Goal: Task Accomplishment & Management: Complete application form

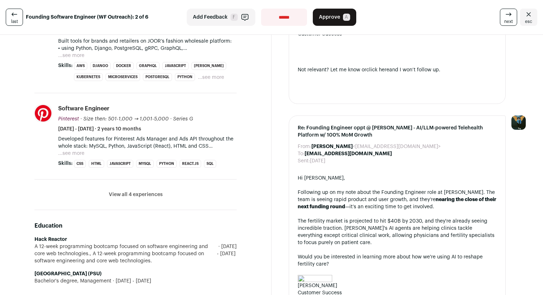
scroll to position [309, 0]
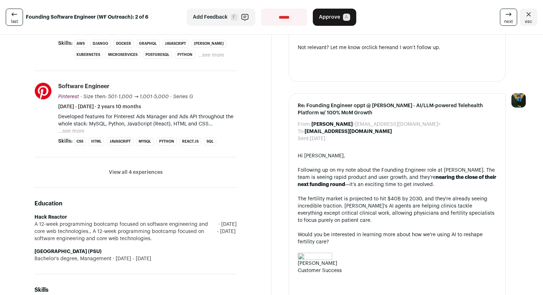
click at [118, 173] on button "View all 4 experiences" at bounding box center [136, 172] width 54 height 7
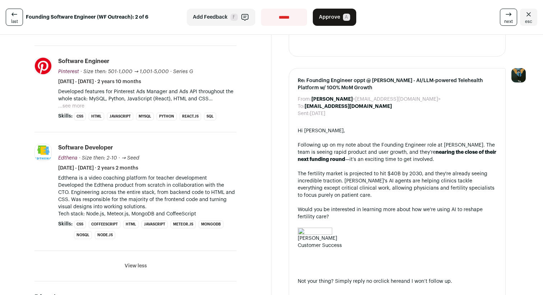
scroll to position [341, 0]
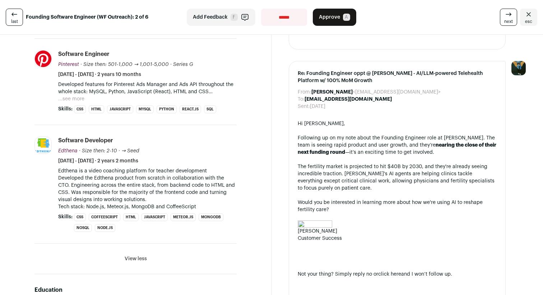
click at [82, 96] on button "...see more" at bounding box center [71, 98] width 26 height 7
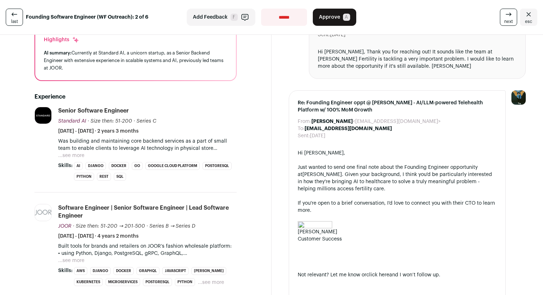
scroll to position [74, 0]
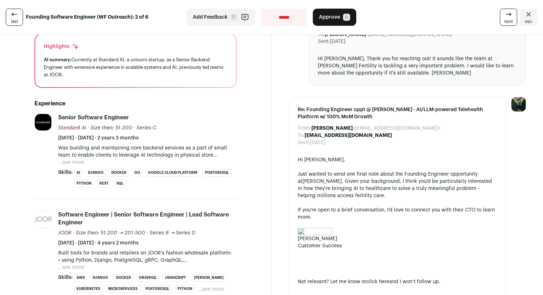
click at [80, 160] on button "...see more" at bounding box center [71, 162] width 26 height 7
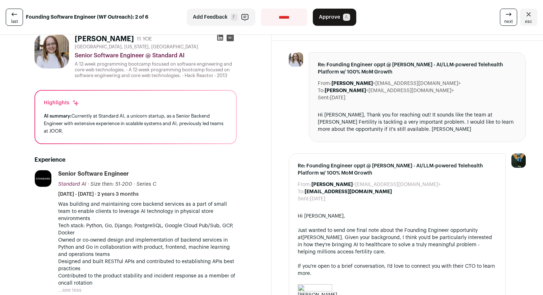
scroll to position [9, 0]
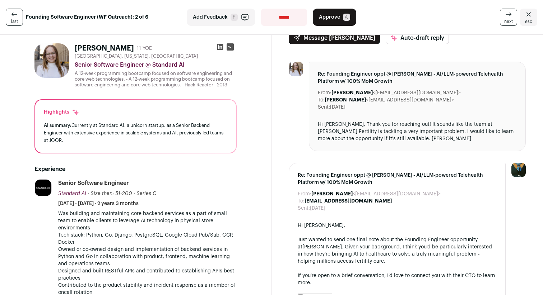
click at [505, 16] on icon at bounding box center [508, 14] width 9 height 9
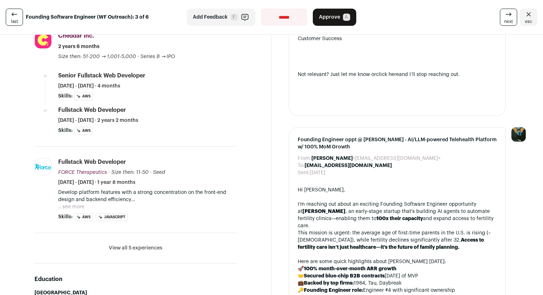
scroll to position [334, 0]
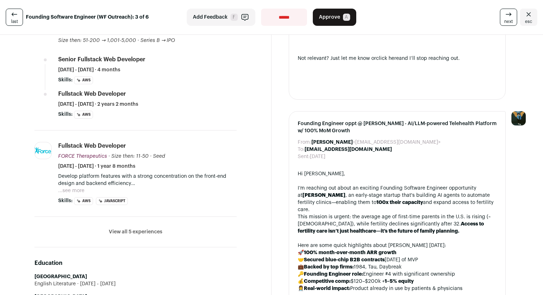
click at [124, 236] on li "View all 5 experiences View less" at bounding box center [135, 232] width 202 height 30
click at [129, 234] on button "View all 5 experiences" at bounding box center [135, 232] width 53 height 7
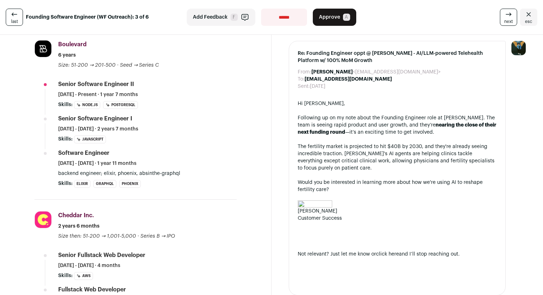
scroll to position [0, 0]
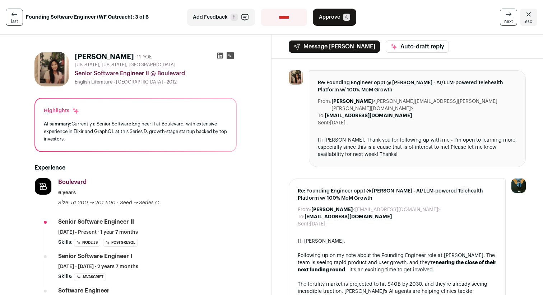
click at [506, 14] on icon at bounding box center [508, 14] width 9 height 9
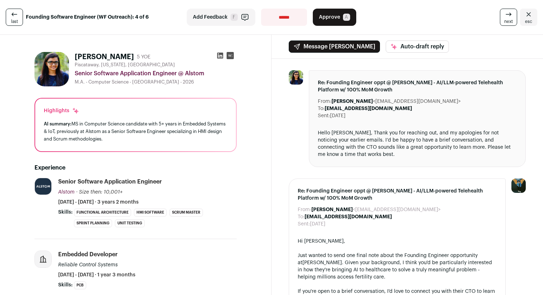
click at [299, 17] on select "**********" at bounding box center [284, 17] width 46 height 17
select select "**********"
click at [261, 9] on select "**********" at bounding box center [284, 17] width 46 height 17
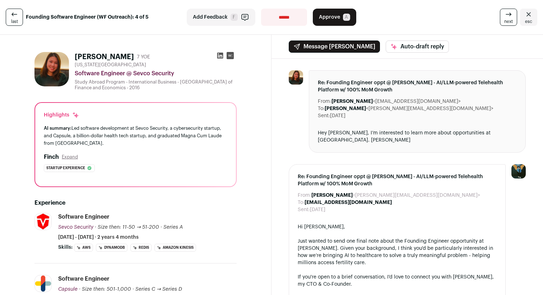
click at [346, 20] on span "A" at bounding box center [346, 17] width 7 height 7
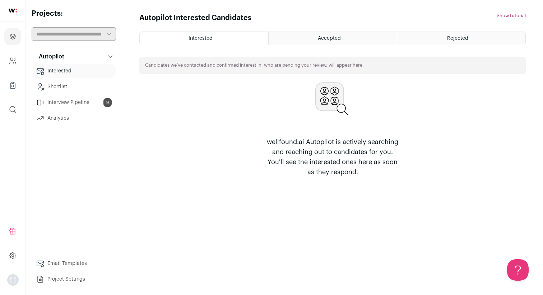
click at [72, 104] on link "Interview Pipeline 9" at bounding box center [74, 102] width 84 height 14
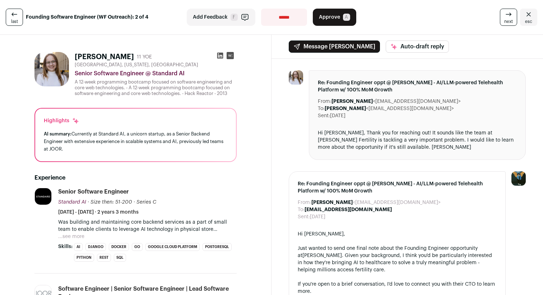
click at [13, 22] on span "last" at bounding box center [14, 22] width 7 height 6
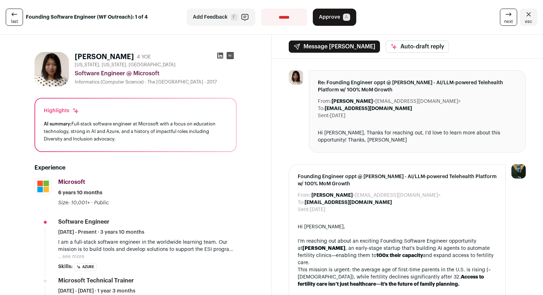
click at [339, 23] on button "Approve A" at bounding box center [334, 17] width 43 height 17
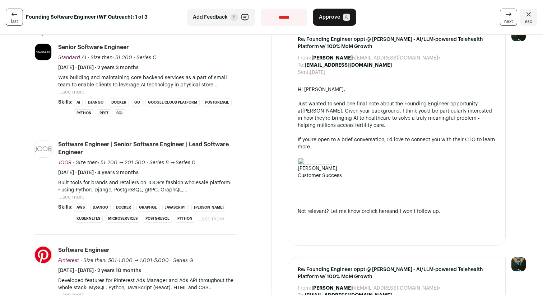
scroll to position [160, 0]
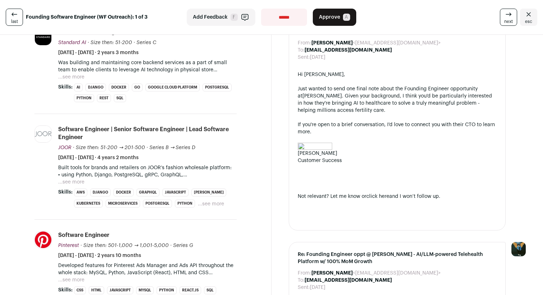
click at [337, 15] on span "Approve" at bounding box center [329, 17] width 21 height 7
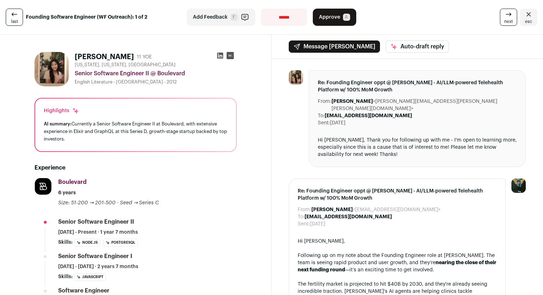
click at [340, 21] on button "Approve A" at bounding box center [334, 17] width 43 height 17
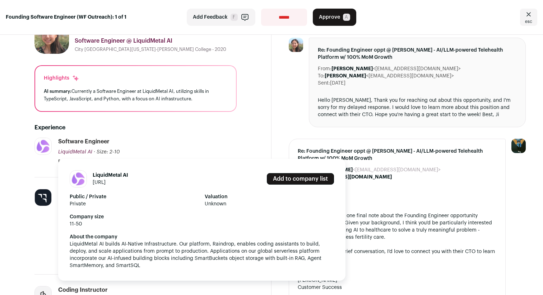
scroll to position [65, 0]
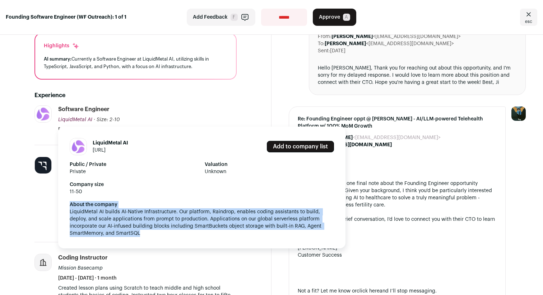
drag, startPoint x: 159, startPoint y: 233, endPoint x: 121, endPoint y: 199, distance: 51.1
click at [121, 199] on div "LiquidMetal AI liquidmetal.ai Add to company list Public / Private Private Valu…" at bounding box center [201, 188] width 287 height 122
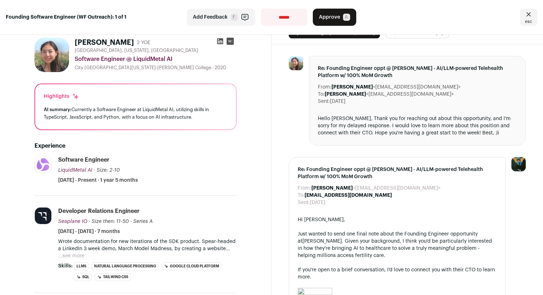
scroll to position [2, 0]
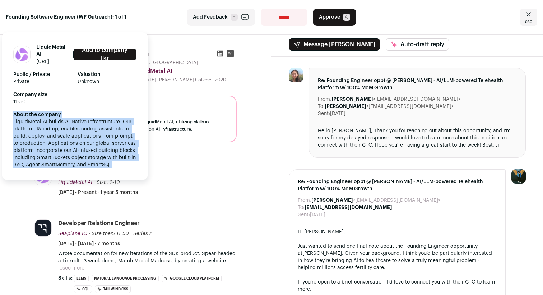
click at [49, 62] on link "liquidmetal.ai" at bounding box center [42, 61] width 13 height 5
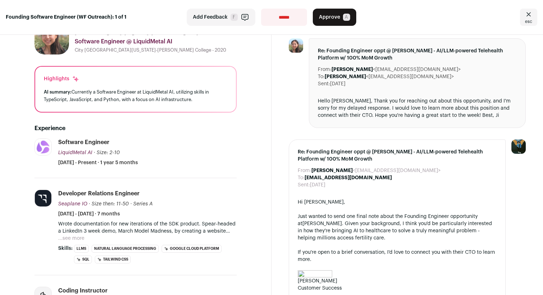
scroll to position [0, 0]
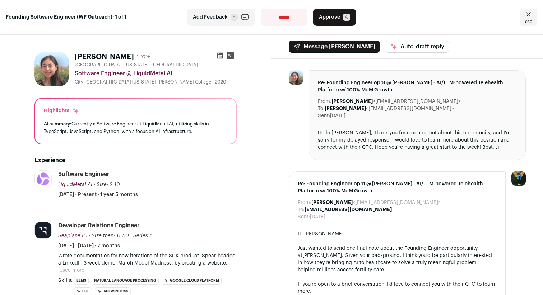
drag, startPoint x: 211, startPoint y: 139, endPoint x: 153, endPoint y: 111, distance: 64.2
click at [153, 111] on div "Highlights AI summary: Currently a Software Engineer at LiquidMetal AI, utilizi…" at bounding box center [135, 121] width 201 height 45
click at [153, 111] on div "Highlights" at bounding box center [135, 110] width 183 height 7
drag, startPoint x: 14, startPoint y: 122, endPoint x: 47, endPoint y: 140, distance: 38.1
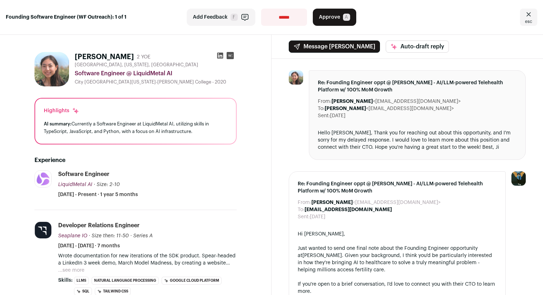
click at [122, 162] on h2 "Experience" at bounding box center [135, 160] width 202 height 9
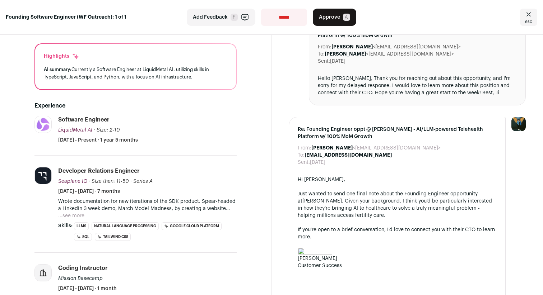
scroll to position [83, 0]
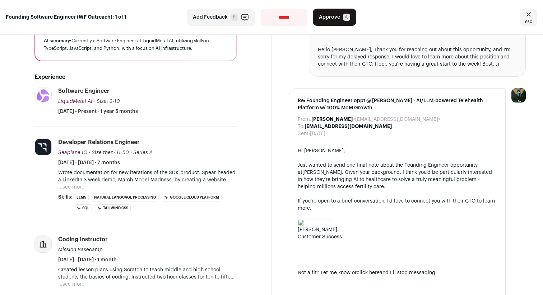
click at [78, 187] on button "...see more" at bounding box center [71, 187] width 26 height 7
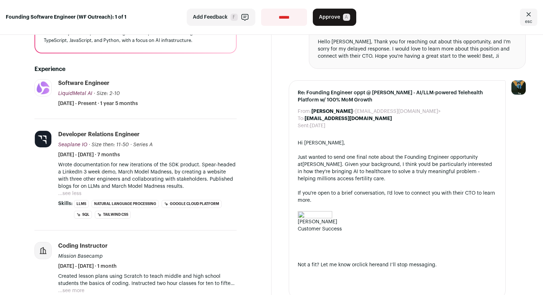
scroll to position [93, 0]
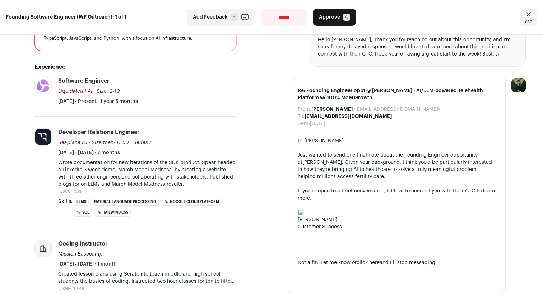
drag, startPoint x: 205, startPoint y: 188, endPoint x: 158, endPoint y: 150, distance: 60.4
click at [158, 150] on li "Developer Relations Engineer Seaplane IO Seaplane IO seaplane.io Add to company…" at bounding box center [147, 172] width 178 height 88
click at [158, 150] on div "Developer Relations Engineer Seaplane IO Seaplane IO seaplane.io Add to company…" at bounding box center [147, 142] width 178 height 28
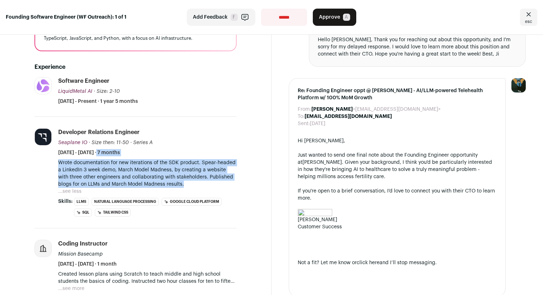
drag, startPoint x: 167, startPoint y: 148, endPoint x: 217, endPoint y: 184, distance: 61.9
click at [217, 184] on li "Developer Relations Engineer Seaplane IO Seaplane IO seaplane.io Add to company…" at bounding box center [147, 172] width 178 height 88
click at [217, 184] on p "Wrote documentation for new iterations of the SDK product. Spear-headed a Linke…" at bounding box center [147, 173] width 178 height 29
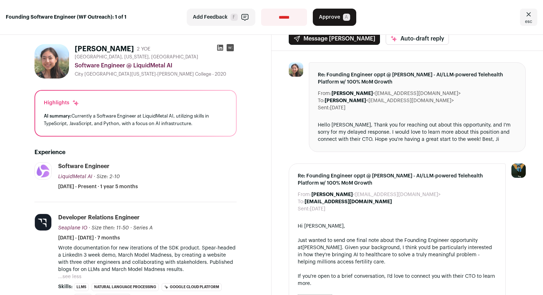
scroll to position [0, 0]
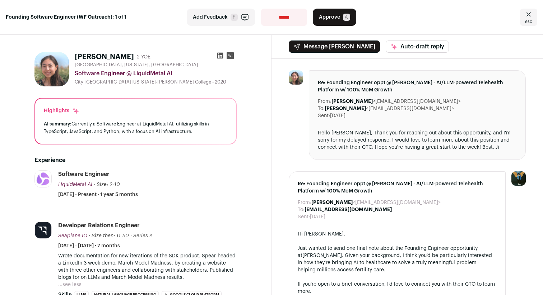
click at [222, 53] on icon at bounding box center [220, 56] width 6 height 6
